Goal: Transaction & Acquisition: Download file/media

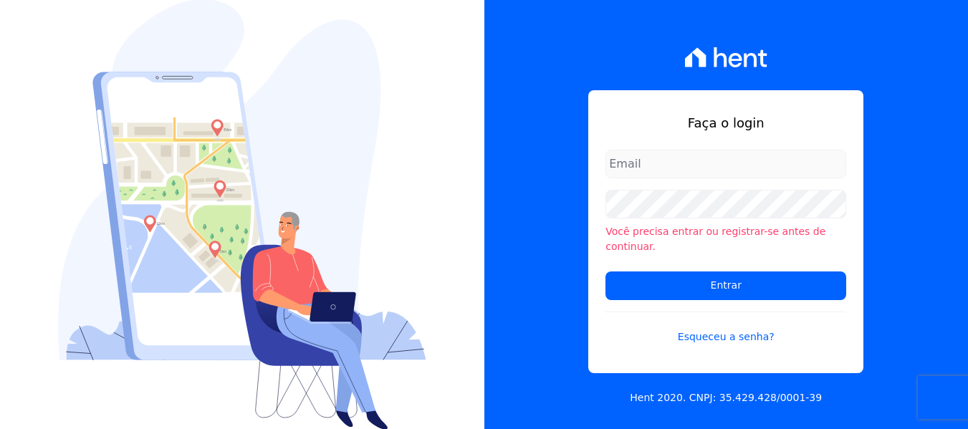
type input "[PERSON_NAME][EMAIL_ADDRESS][DOMAIN_NAME]"
click at [663, 226] on div "Você precisa entrar ou registrar-se antes de continuar." at bounding box center [725, 222] width 241 height 64
drag, startPoint x: 558, startPoint y: 225, endPoint x: 557, endPoint y: 233, distance: 7.9
click at [557, 224] on div "Faça o login [PERSON_NAME][EMAIL_ADDRESS][DOMAIN_NAME] Você precisa entrar ou r…" at bounding box center [726, 214] width 484 height 429
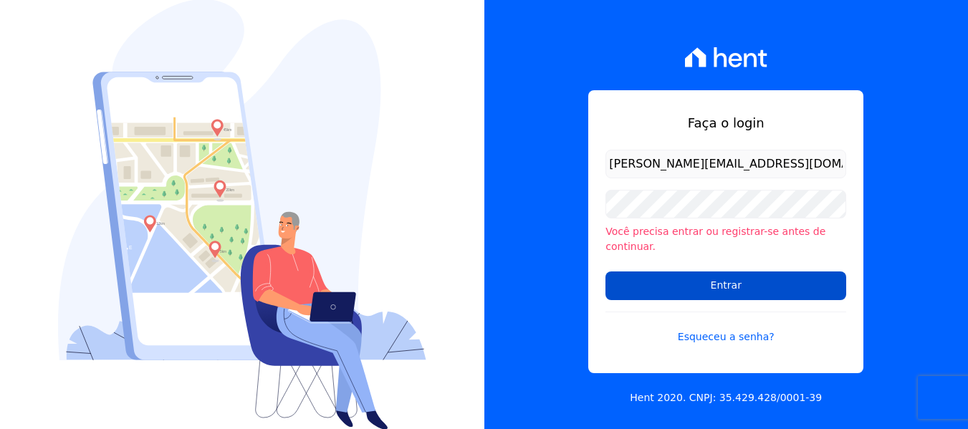
click at [640, 278] on input "Entrar" at bounding box center [725, 285] width 241 height 29
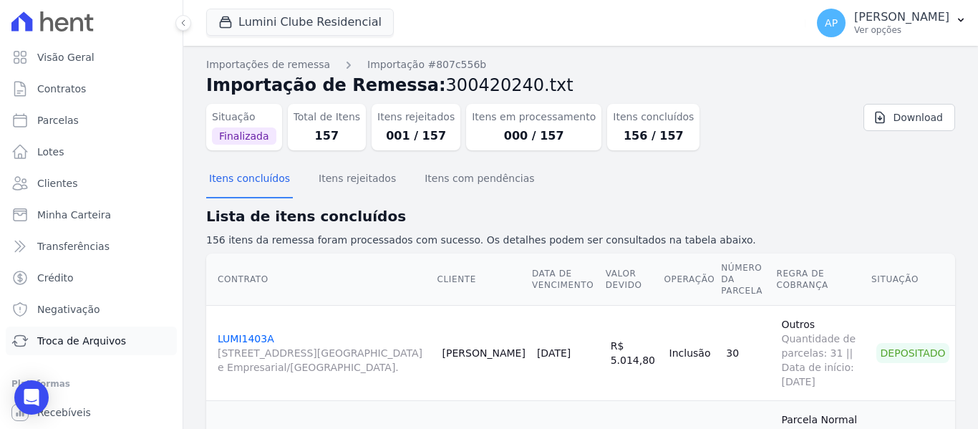
click at [138, 339] on link "Troca de Arquivos" at bounding box center [91, 341] width 171 height 29
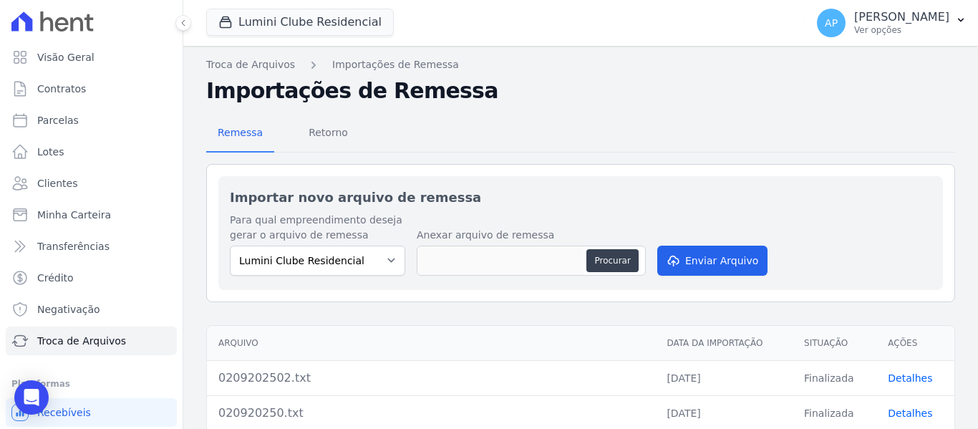
click at [337, 162] on div "Remessa Retorno Importar novo arquivo de remessa Para qual empreendimento desej…" at bounding box center [580, 436] width 749 height 665
click at [326, 138] on span "Retorno" at bounding box center [328, 132] width 57 height 29
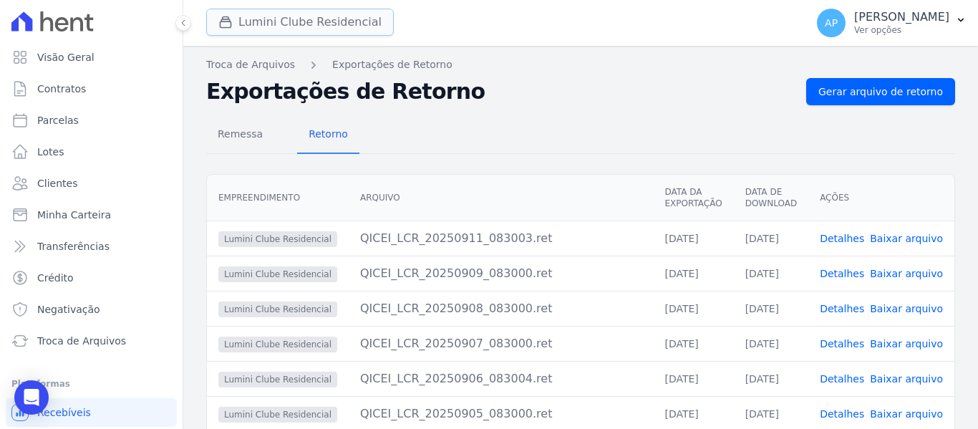
click at [292, 19] on button "Lumini Clube Residencial" at bounding box center [300, 22] width 188 height 27
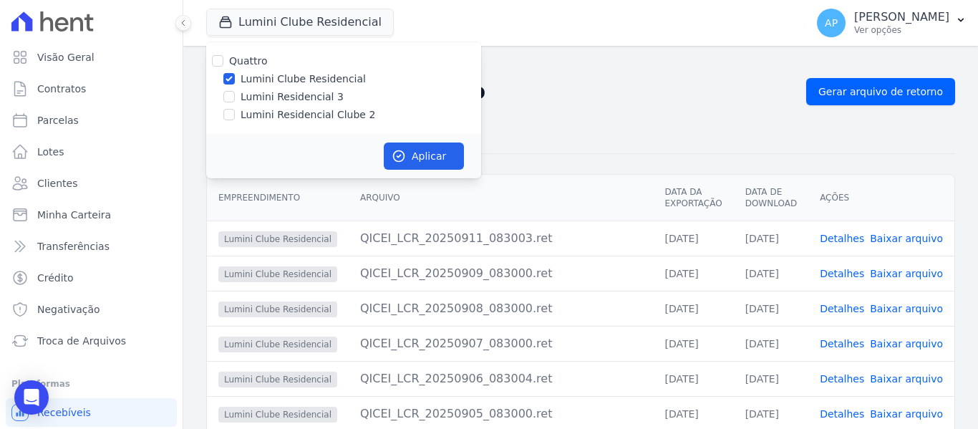
click at [236, 113] on div "Lumini Residencial Clube 2" at bounding box center [343, 114] width 275 height 15
click at [234, 114] on input "Lumini Residencial Clube 2" at bounding box center [228, 114] width 11 height 11
checkbox input "true"
click at [232, 82] on input "Lumini Clube Residencial" at bounding box center [228, 78] width 11 height 11
checkbox input "false"
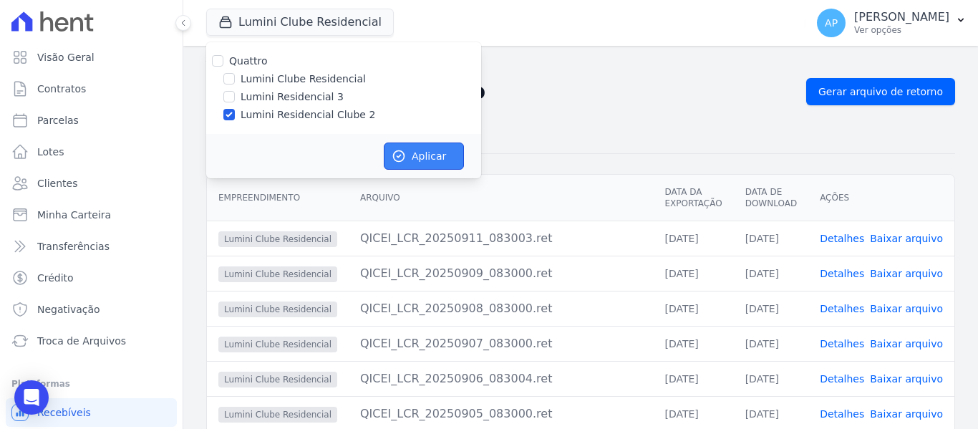
click at [395, 156] on icon "button" at bounding box center [399, 156] width 14 height 14
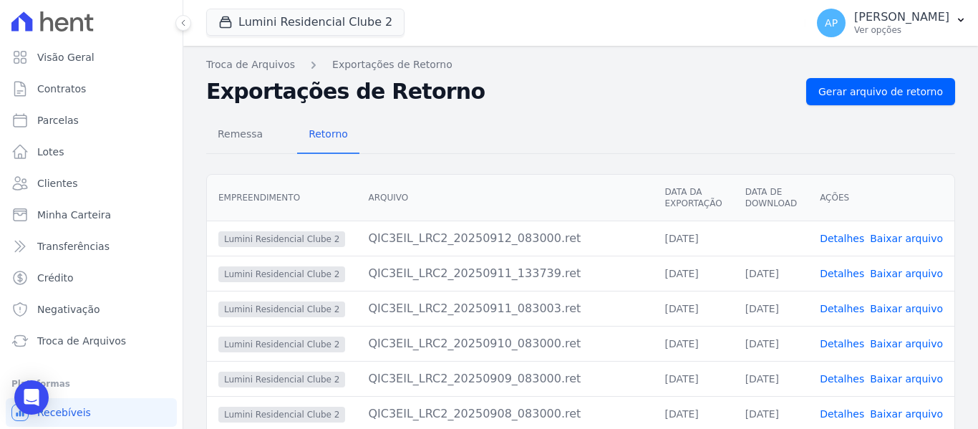
click at [896, 236] on link "Baixar arquivo" at bounding box center [906, 238] width 73 height 11
click at [916, 22] on p "Amanda Piquini" at bounding box center [902, 17] width 95 height 14
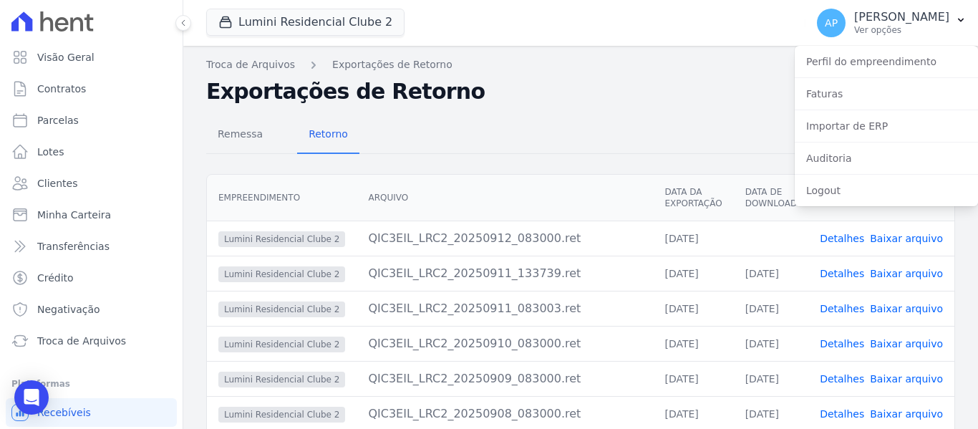
click at [648, 73] on div "Troca de Arquivos Exportações de Retorno Exportações de Retorno Gerar arquivo d…" at bounding box center [580, 340] width 795 height 589
